Goal: Information Seeking & Learning: Learn about a topic

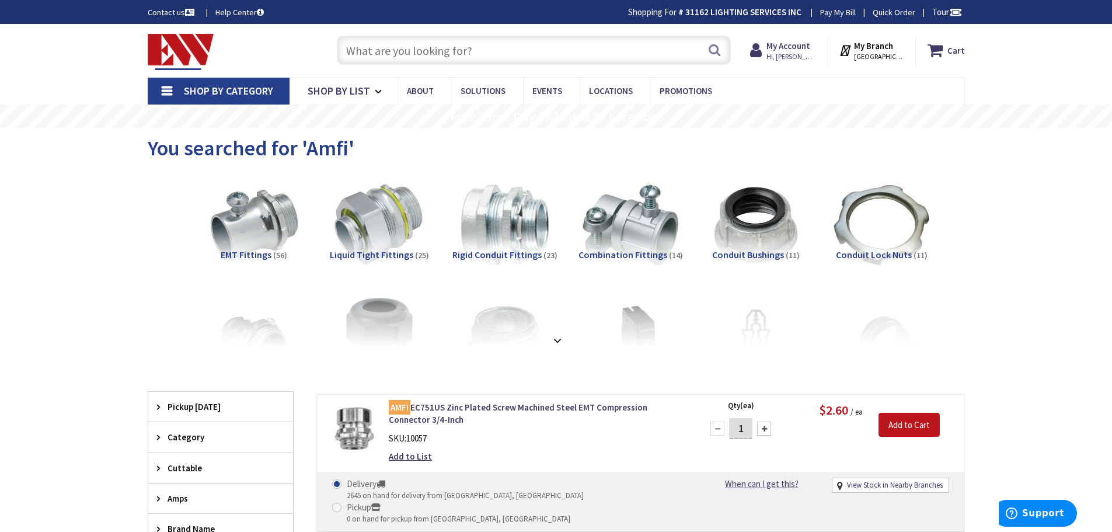
click at [410, 50] on input "text" at bounding box center [534, 50] width 394 height 29
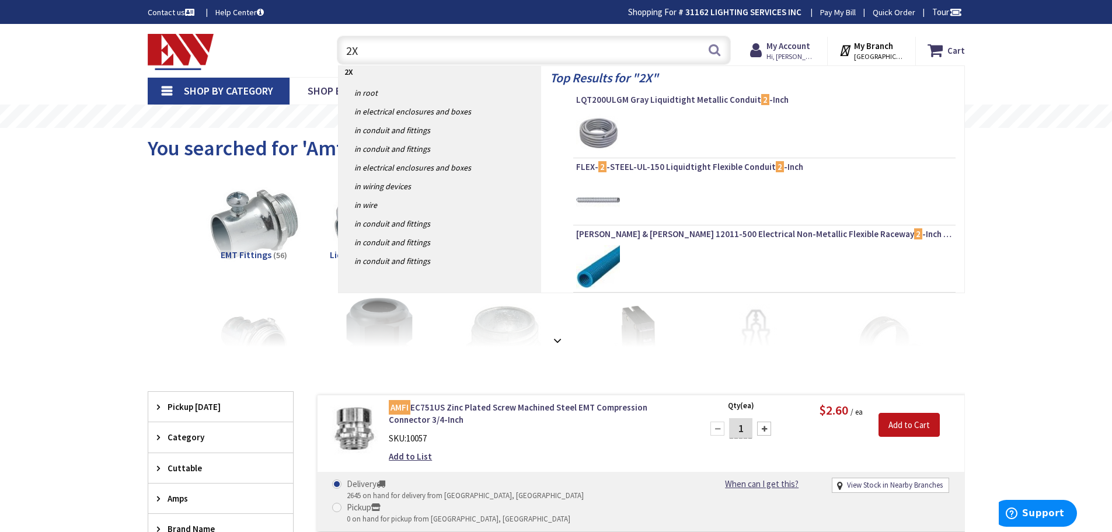
type input "2X2"
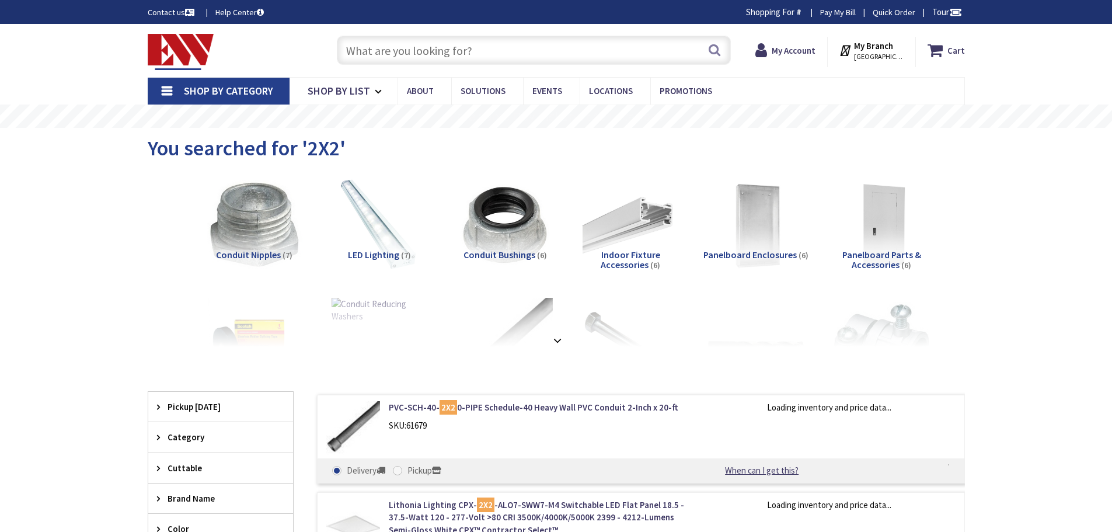
type input "[PERSON_NAME] St @ [PERSON_NAME][GEOGRAPHIC_DATA], [GEOGRAPHIC_DATA]"
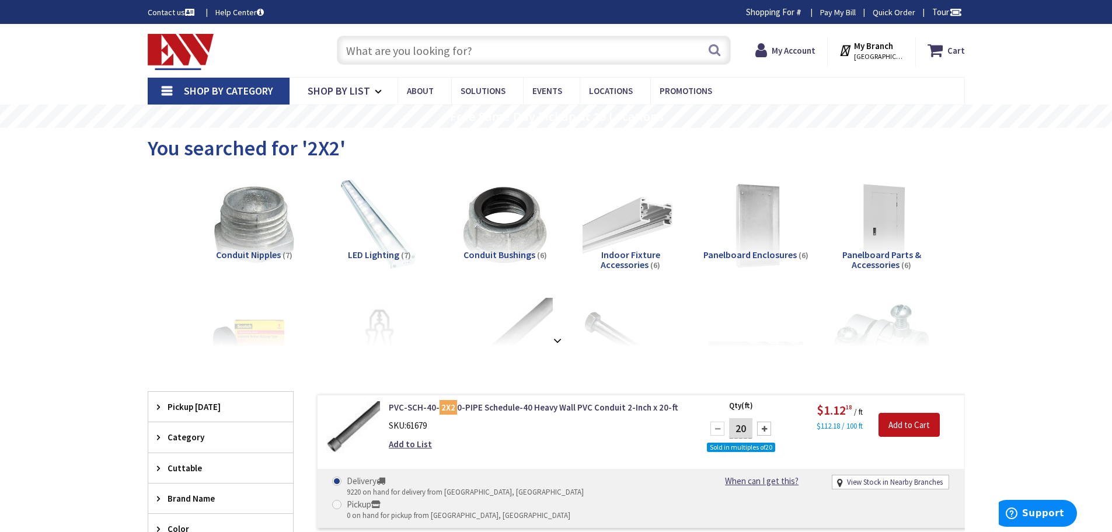
click at [377, 254] on span "LED Lighting" at bounding box center [373, 255] width 51 height 12
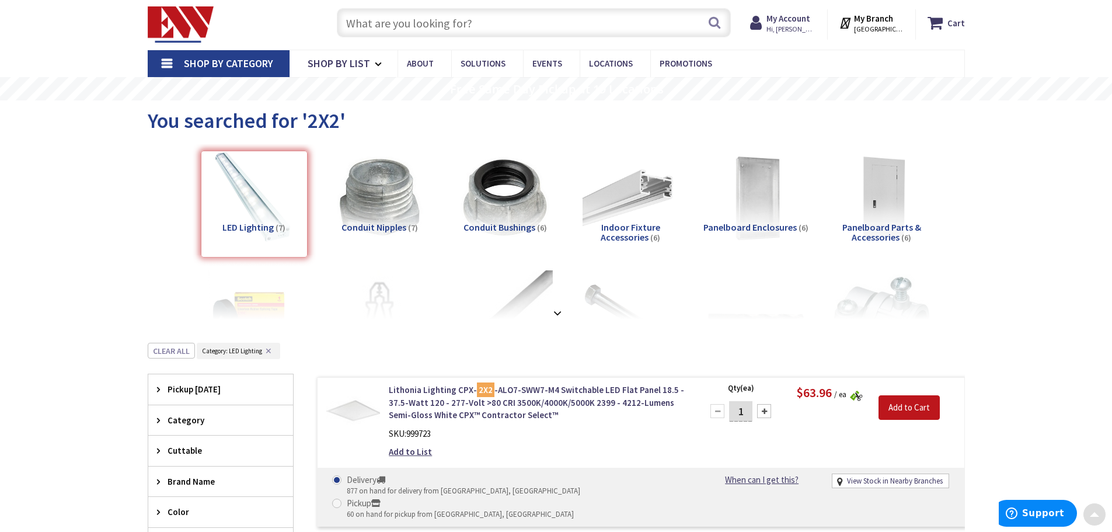
scroll to position [20, 0]
